Goal: Information Seeking & Learning: Find specific fact

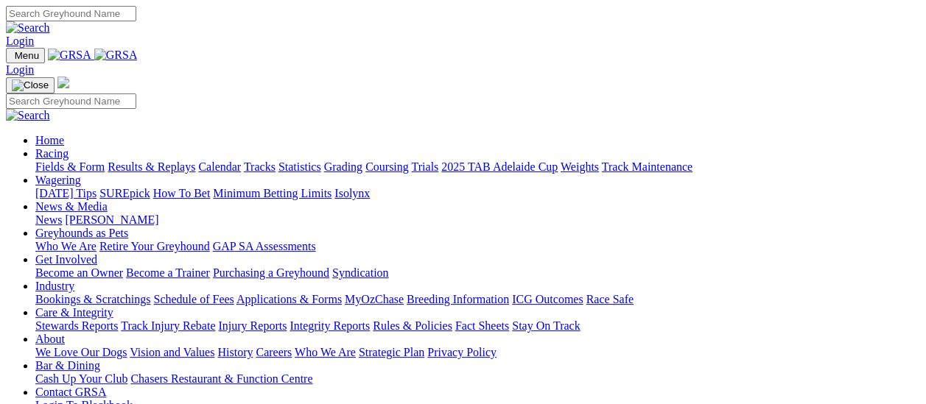
click at [172, 161] on link "Results & Replays" at bounding box center [152, 167] width 88 height 13
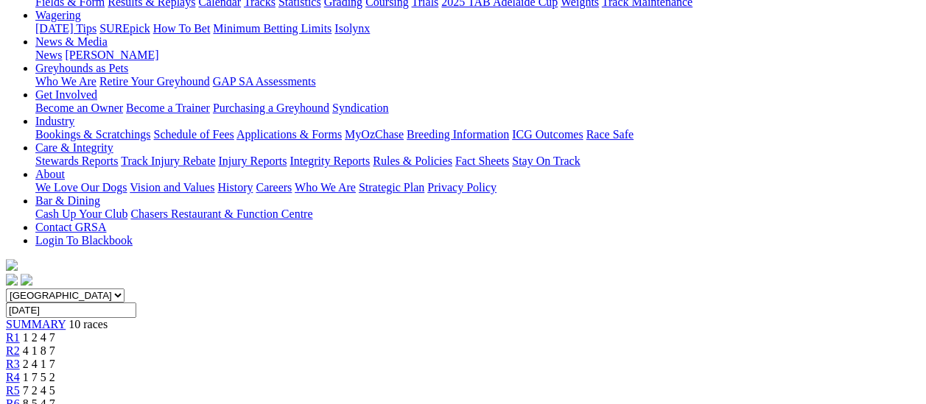
scroll to position [147, 0]
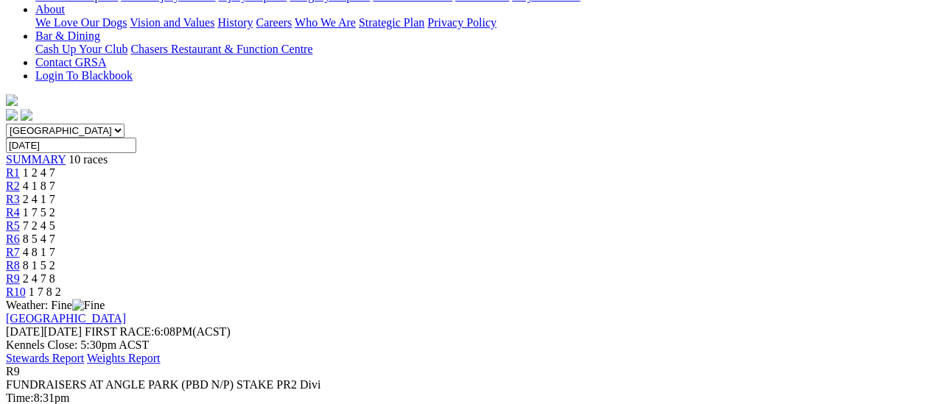
scroll to position [221, 0]
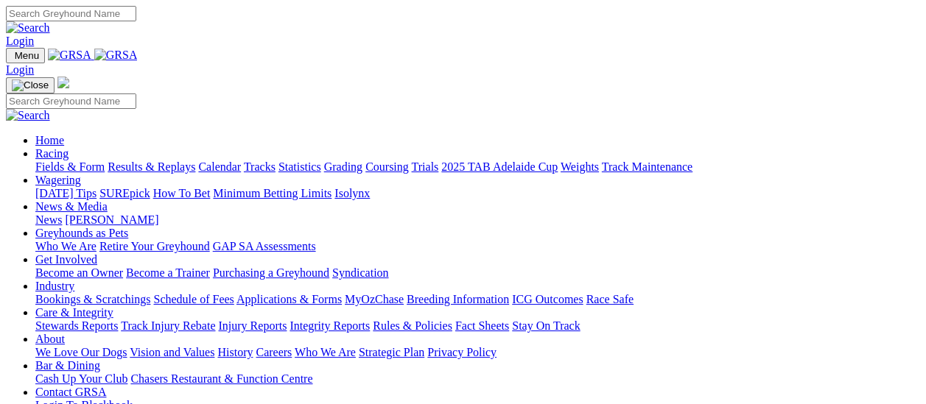
click at [370, 320] on link "Integrity Reports" at bounding box center [329, 326] width 80 height 13
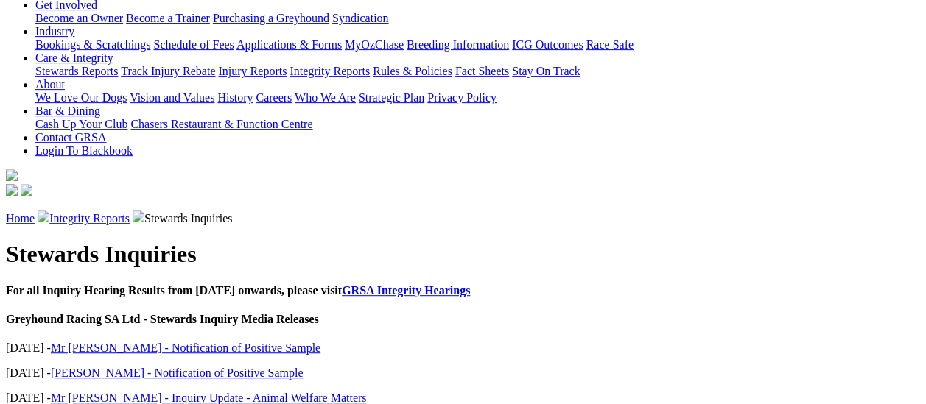
scroll to position [295, 0]
